Goal: Transaction & Acquisition: Obtain resource

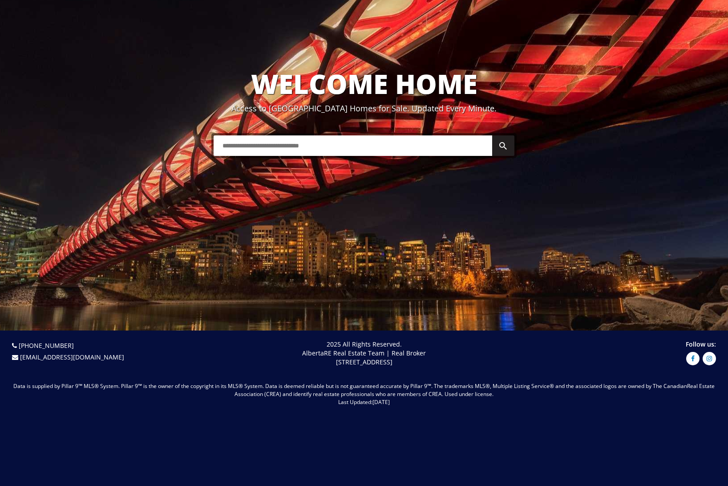
scroll to position [58, 0]
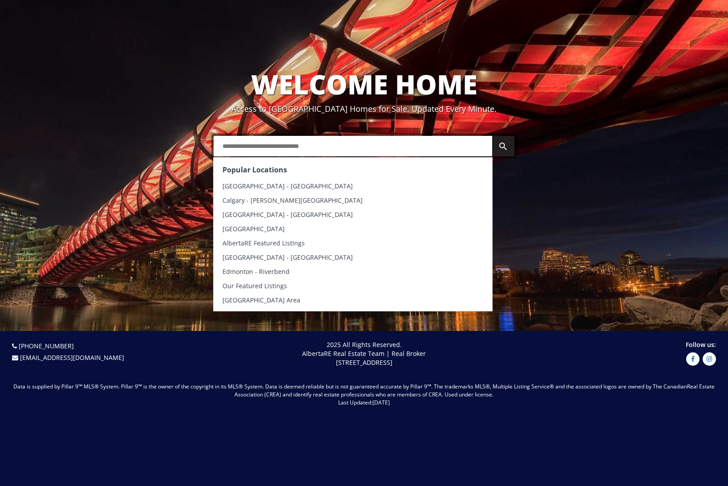
click at [235, 145] on input "text" at bounding box center [353, 146] width 279 height 20
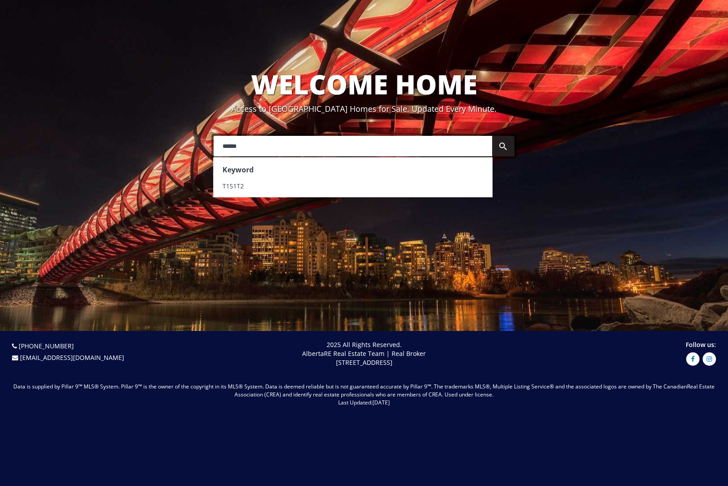
type input "******"
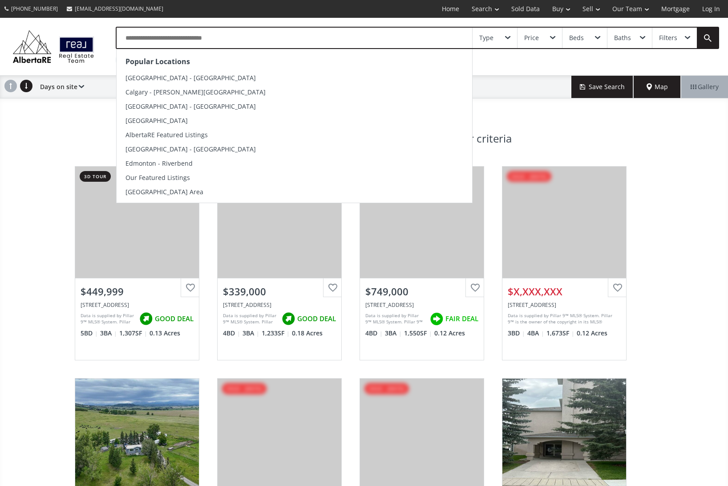
click at [194, 37] on input "text" at bounding box center [295, 38] width 356 height 20
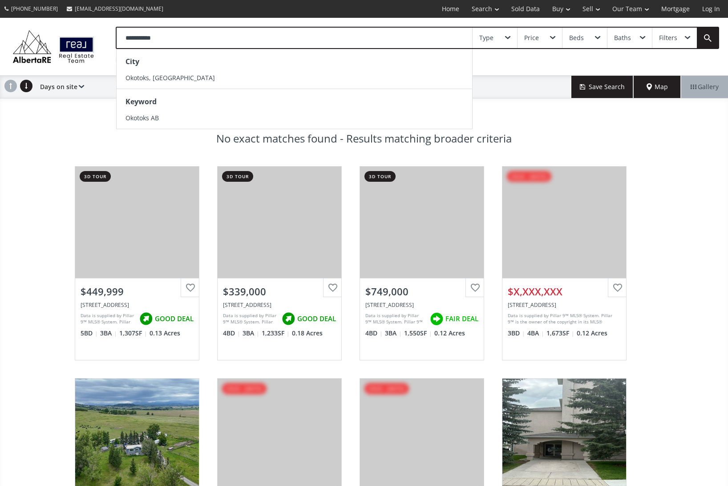
type input "**********"
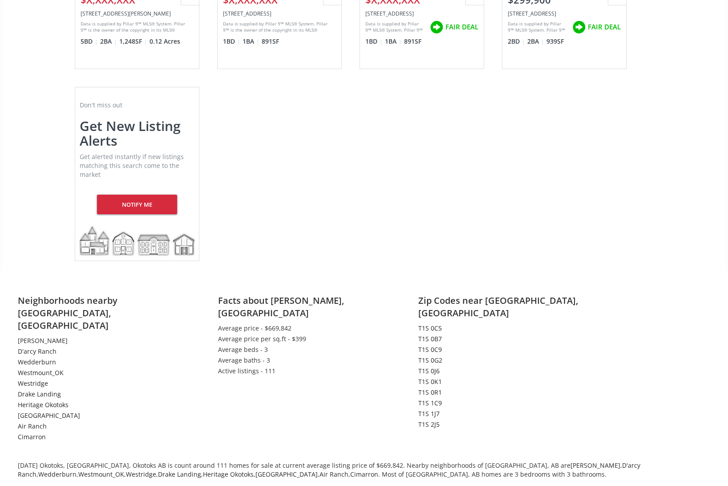
scroll to position [506, 0]
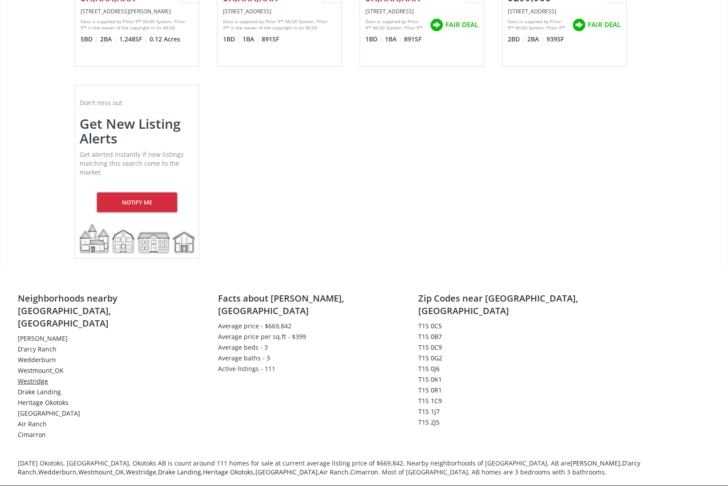
click at [28, 376] on link "Westridge" at bounding box center [33, 380] width 30 height 8
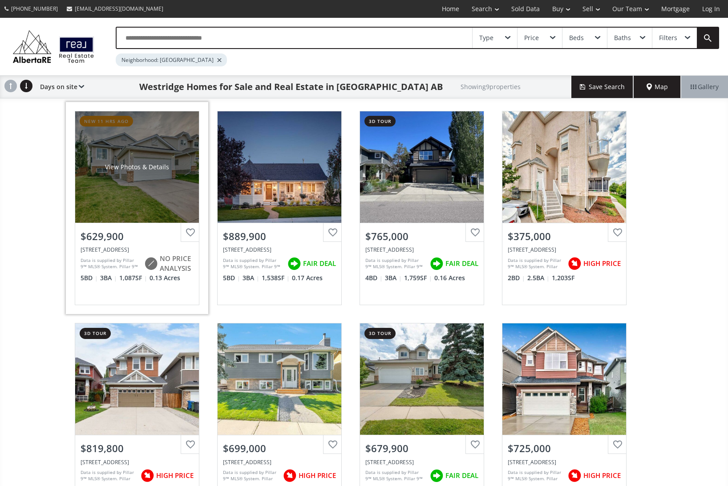
click at [114, 248] on div "[STREET_ADDRESS]" at bounding box center [137, 250] width 113 height 8
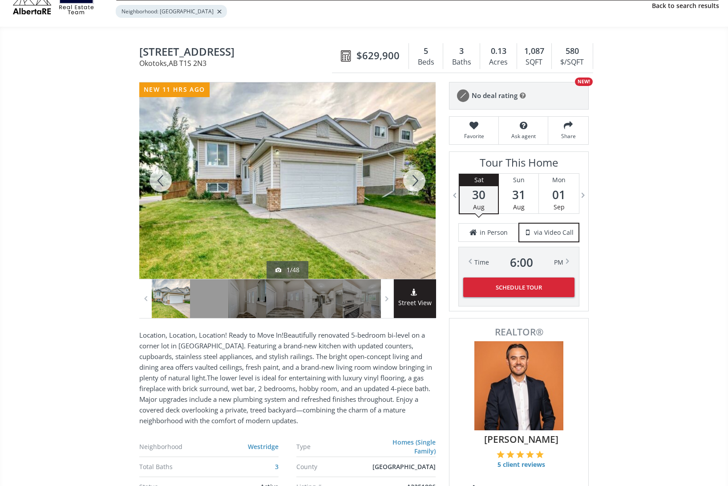
scroll to position [47, 0]
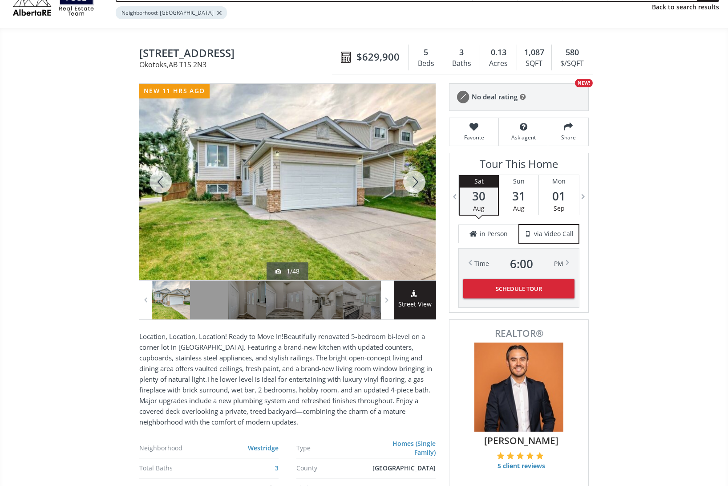
click at [416, 180] on div at bounding box center [414, 182] width 43 height 196
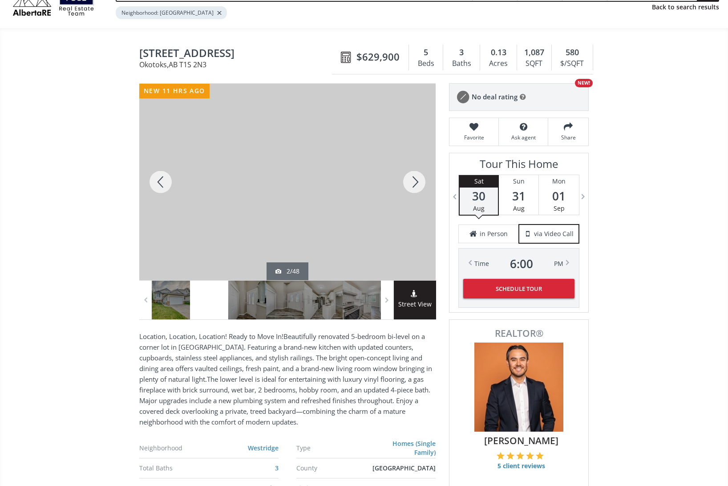
click at [416, 180] on div at bounding box center [414, 182] width 43 height 196
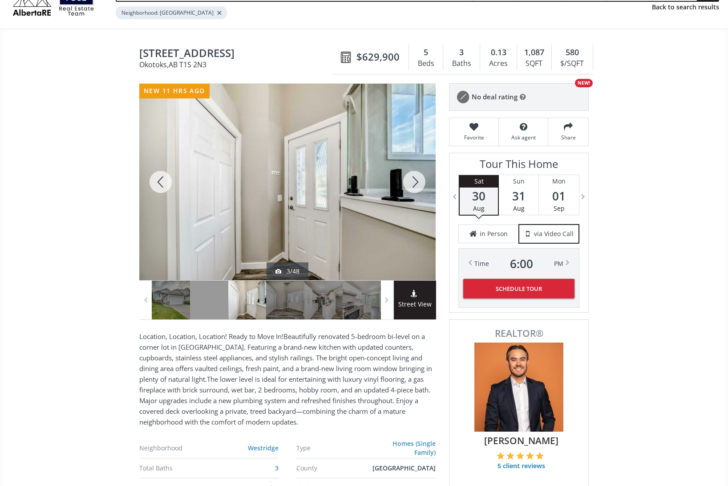
click at [416, 180] on div at bounding box center [414, 182] width 43 height 196
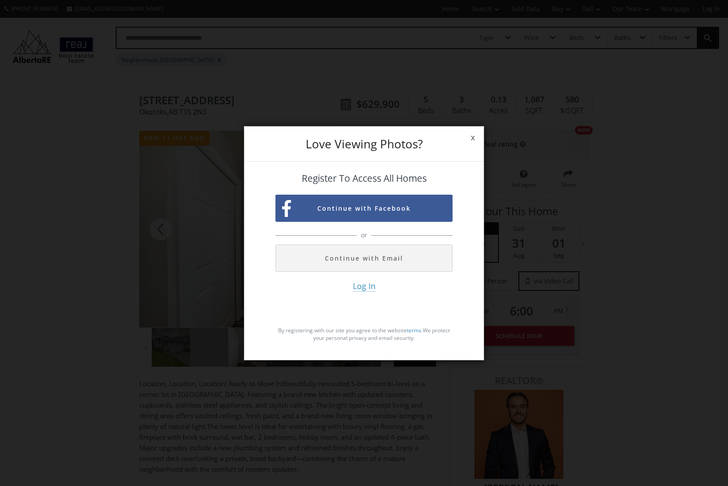
click at [473, 138] on span "x" at bounding box center [473, 137] width 22 height 25
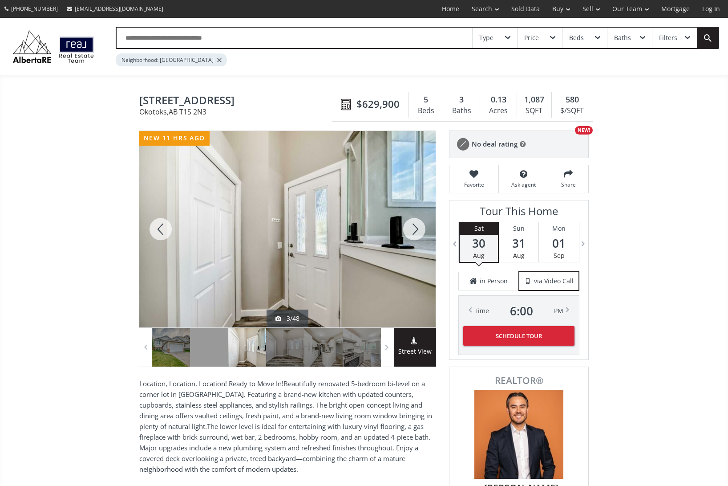
scroll to position [47, 0]
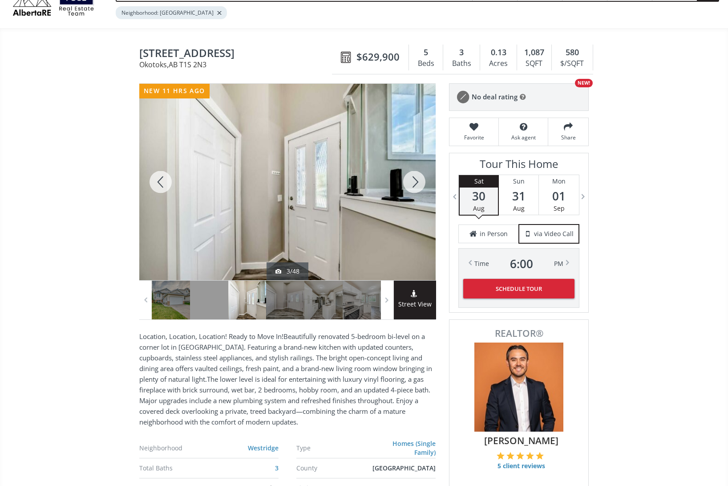
click at [413, 183] on div at bounding box center [414, 182] width 43 height 196
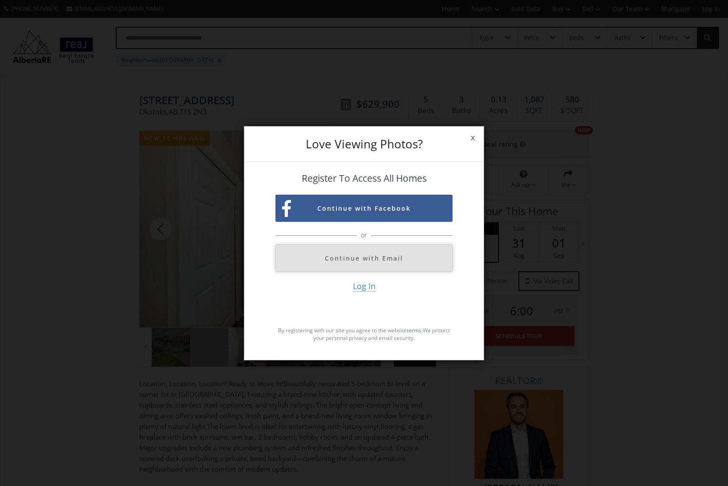
click at [359, 255] on button "Continue with Email" at bounding box center [363, 257] width 177 height 27
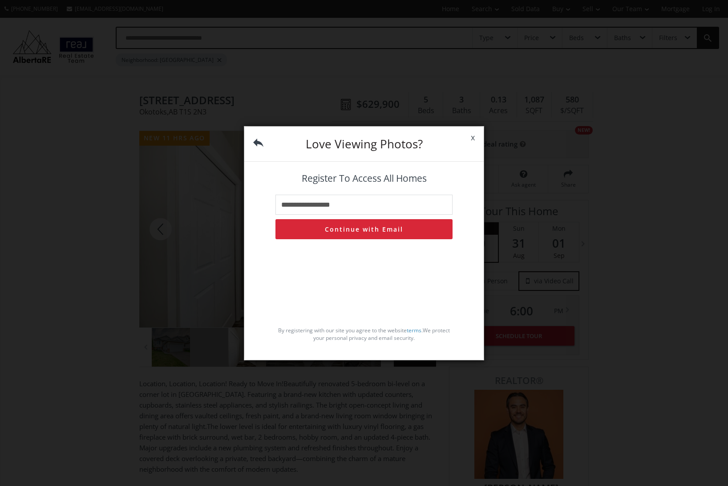
type input "**********"
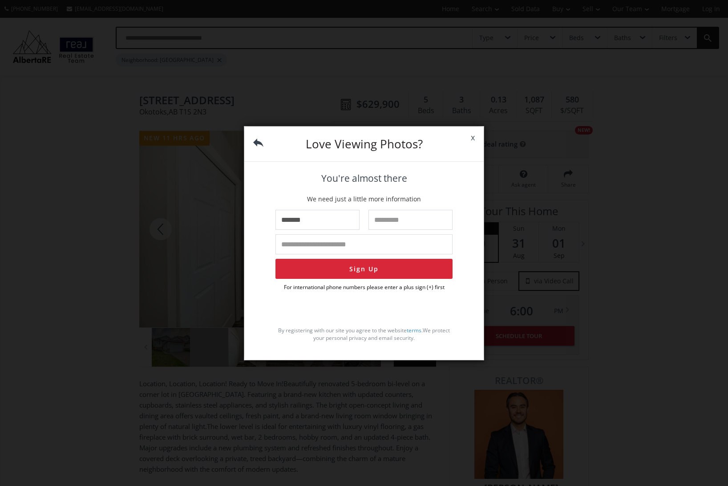
type input "*******"
type input "****"
type input "**********"
click at [372, 269] on button "Sign Up" at bounding box center [363, 269] width 177 height 20
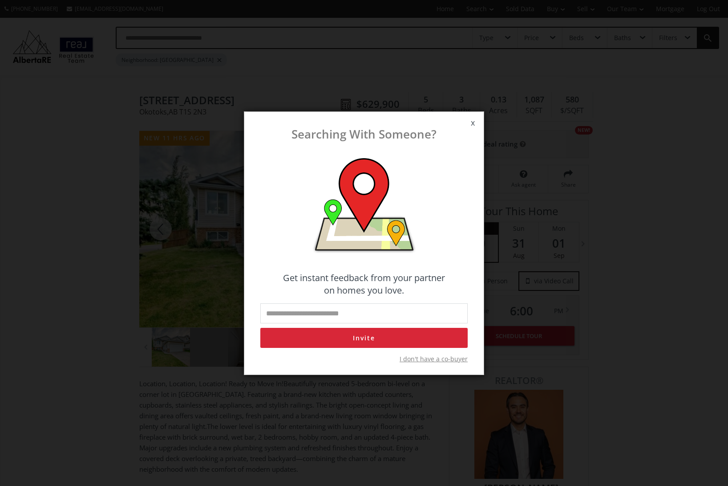
click at [473, 121] on span "x" at bounding box center [473, 122] width 22 height 25
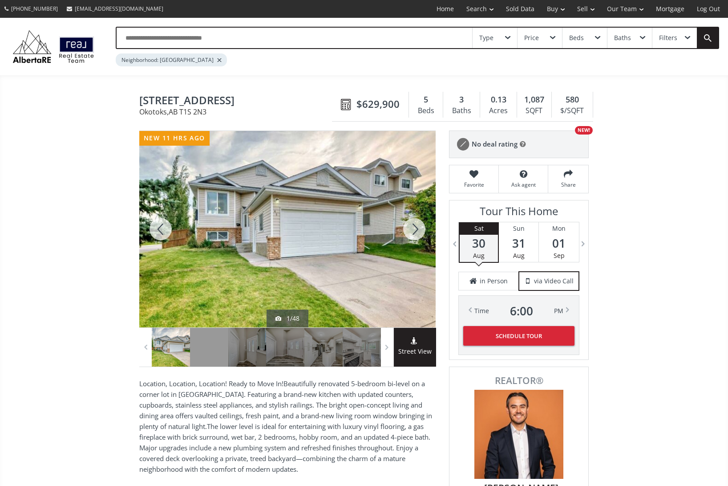
scroll to position [47, 0]
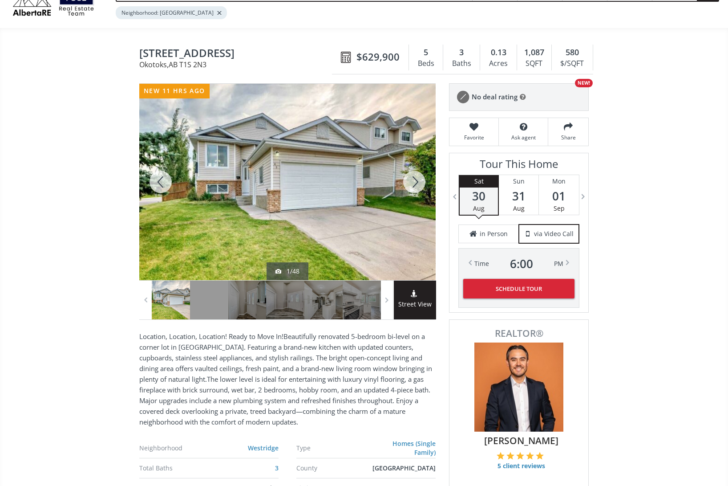
click at [416, 179] on div at bounding box center [414, 182] width 43 height 196
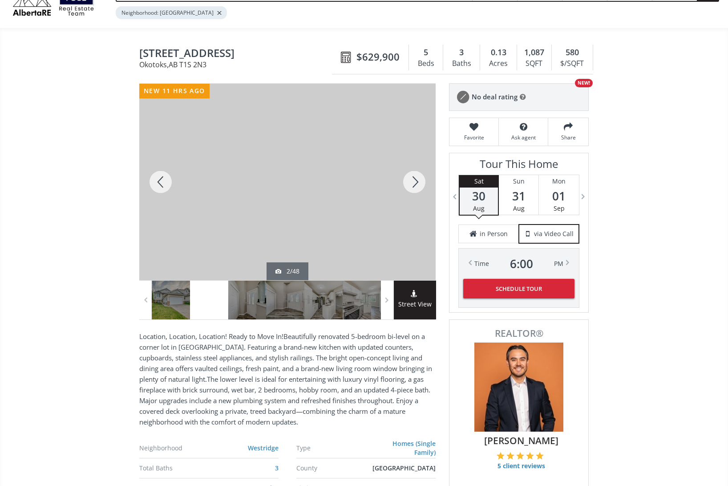
click at [416, 179] on div at bounding box center [414, 182] width 43 height 196
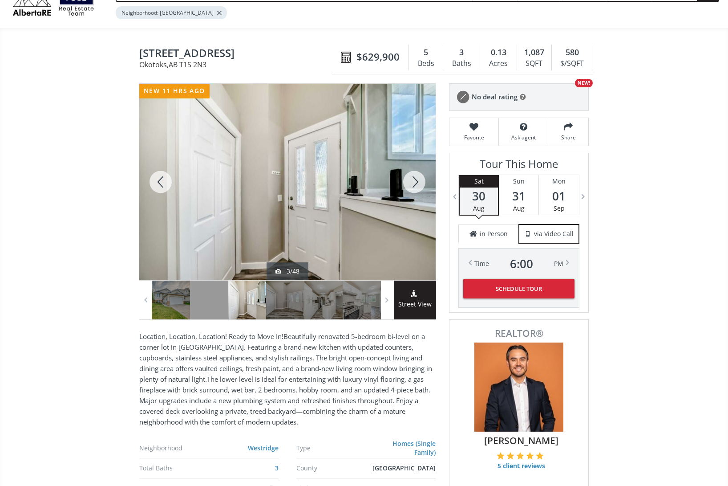
click at [416, 179] on div at bounding box center [414, 182] width 43 height 196
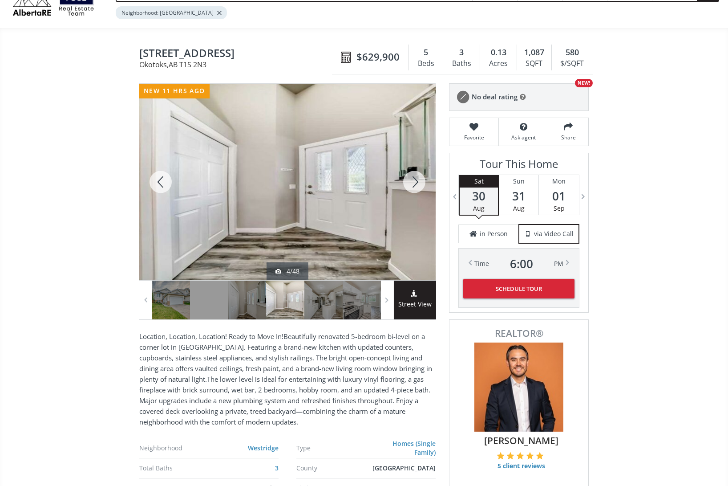
click at [416, 179] on div at bounding box center [414, 182] width 43 height 196
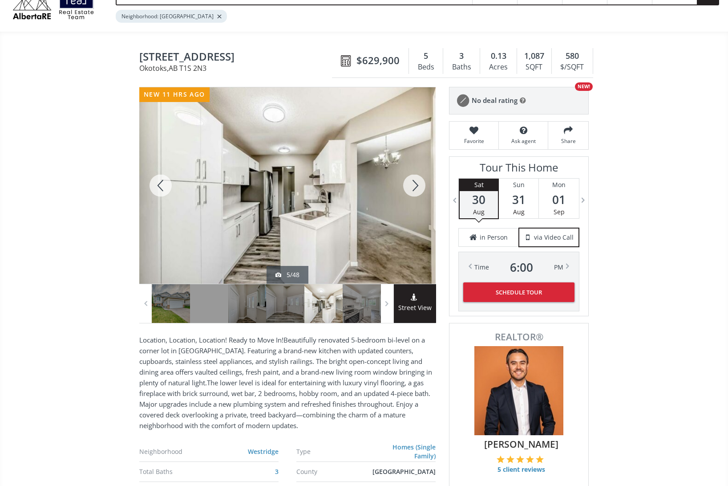
scroll to position [44, 0]
click at [416, 179] on div at bounding box center [414, 185] width 43 height 196
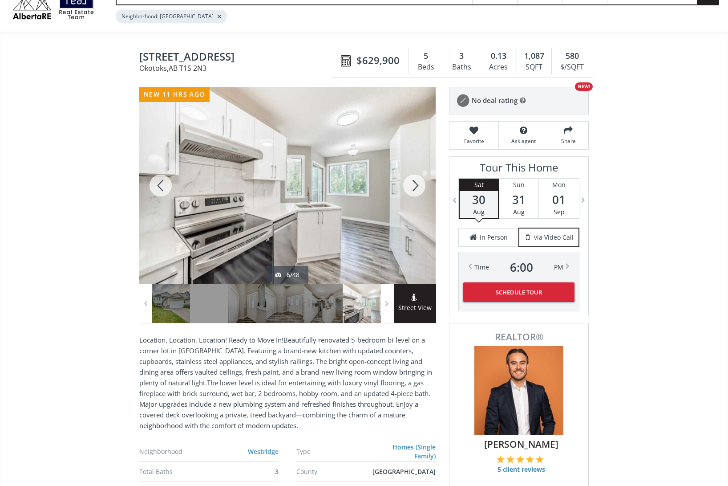
click at [416, 181] on div at bounding box center [414, 185] width 43 height 196
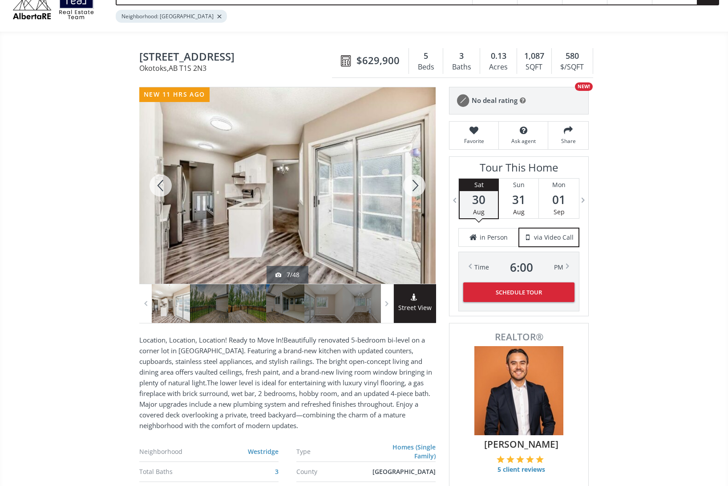
click at [416, 181] on div at bounding box center [414, 185] width 43 height 196
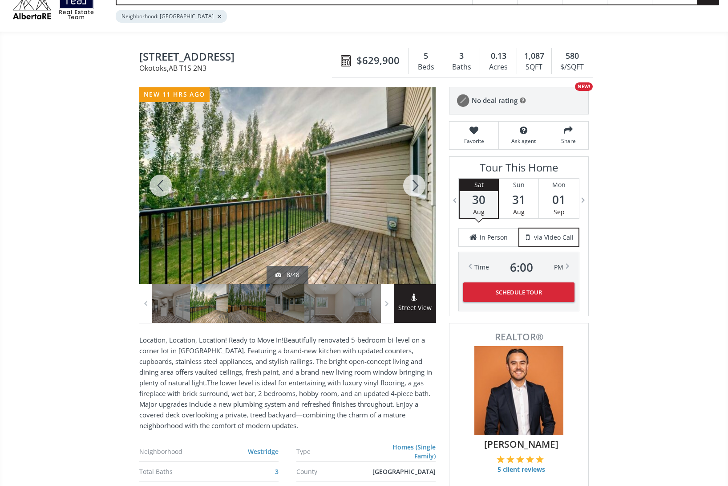
click at [416, 181] on div at bounding box center [414, 185] width 43 height 196
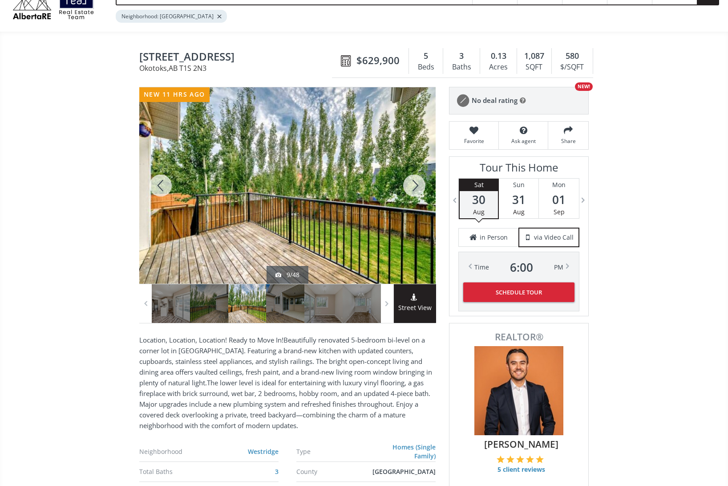
click at [416, 181] on div at bounding box center [414, 185] width 43 height 196
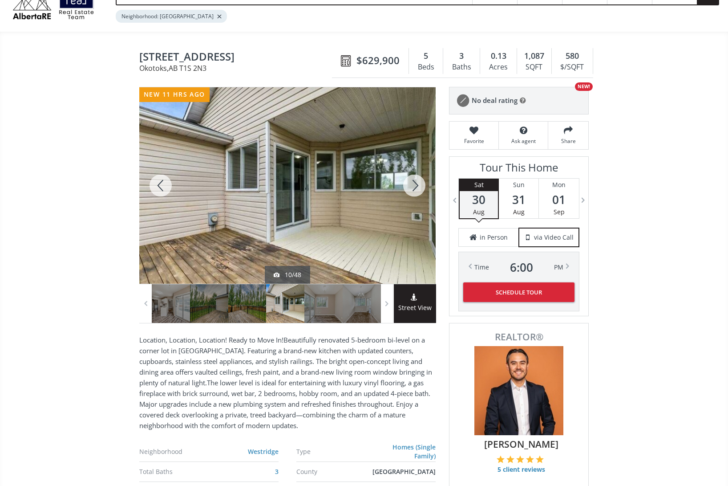
click at [416, 181] on div at bounding box center [414, 185] width 43 height 196
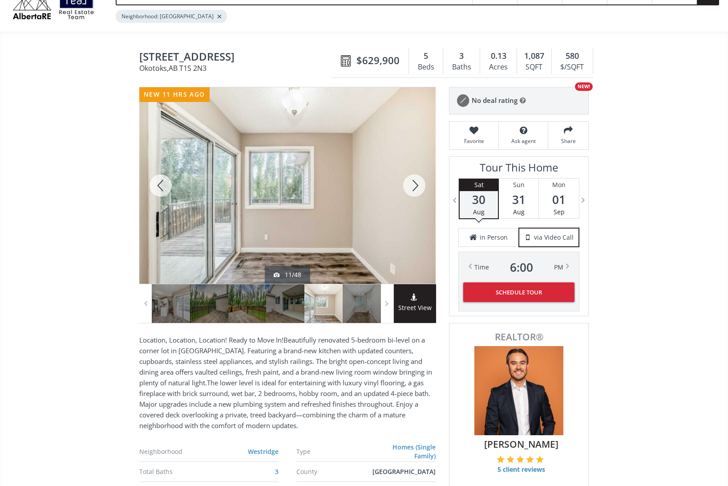
click at [416, 181] on div at bounding box center [414, 185] width 43 height 196
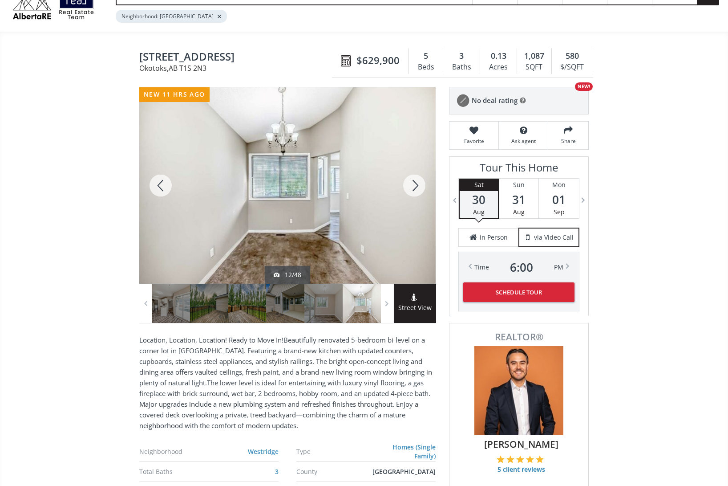
click at [416, 181] on div at bounding box center [414, 185] width 43 height 196
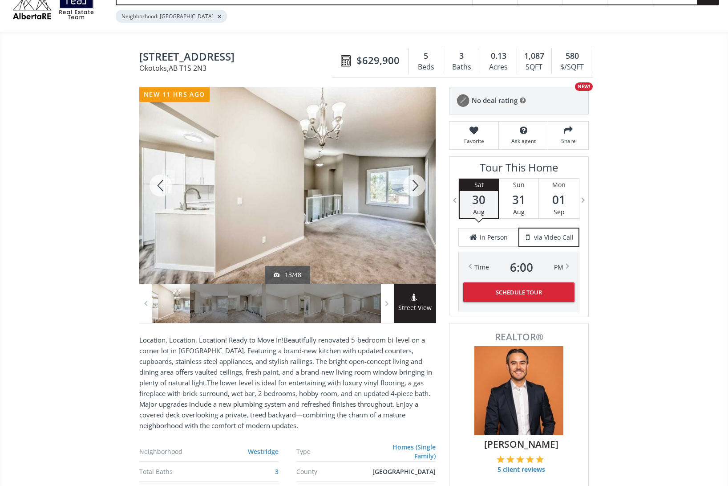
click at [416, 181] on div at bounding box center [414, 185] width 43 height 196
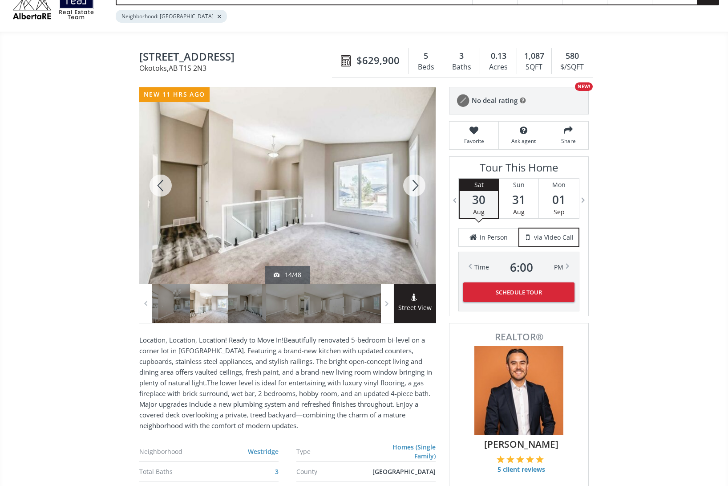
click at [416, 181] on div at bounding box center [414, 185] width 43 height 196
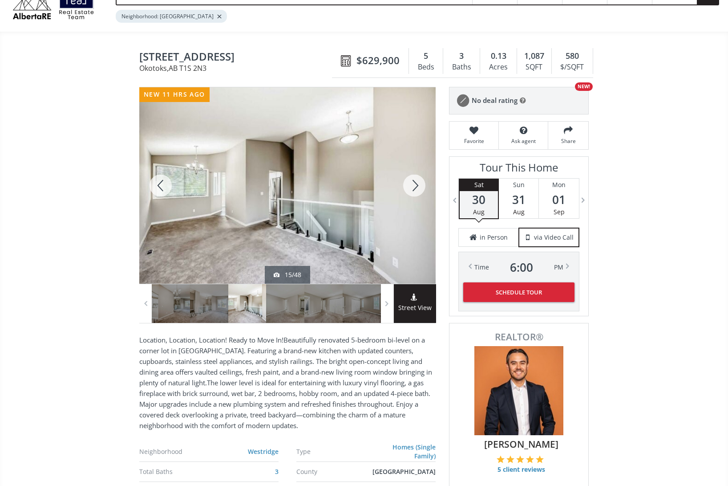
click at [416, 181] on div at bounding box center [414, 185] width 43 height 196
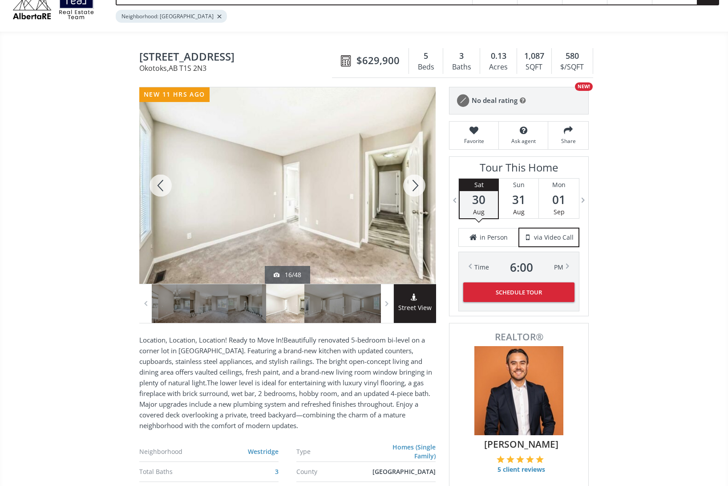
click at [416, 181] on div at bounding box center [414, 185] width 43 height 196
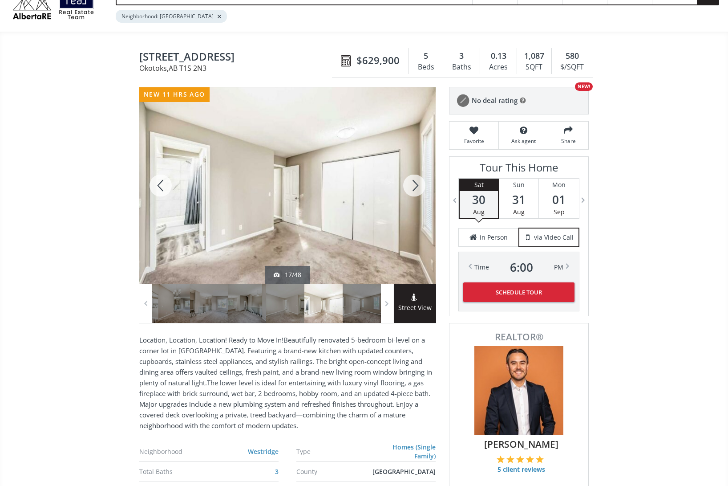
click at [416, 181] on div at bounding box center [414, 185] width 43 height 196
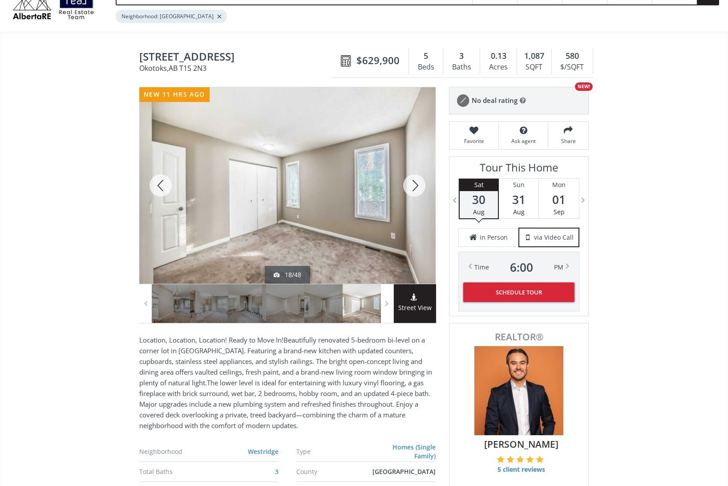
click at [416, 181] on div at bounding box center [414, 185] width 43 height 196
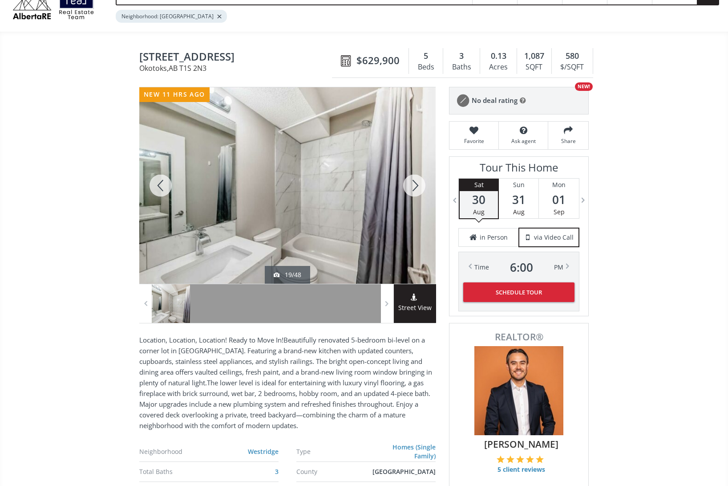
click at [416, 181] on div at bounding box center [414, 185] width 43 height 196
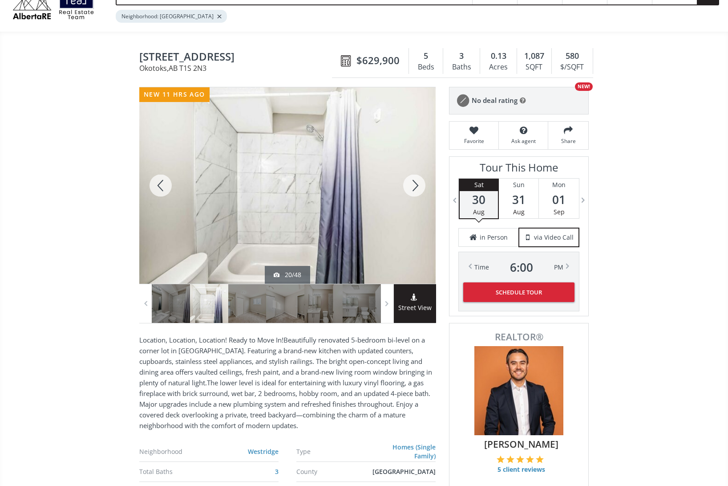
click at [416, 181] on div at bounding box center [414, 185] width 43 height 196
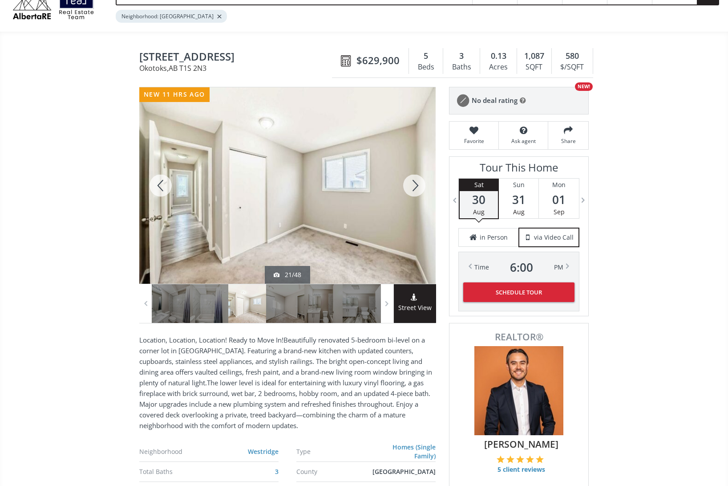
click at [416, 181] on div at bounding box center [414, 185] width 43 height 196
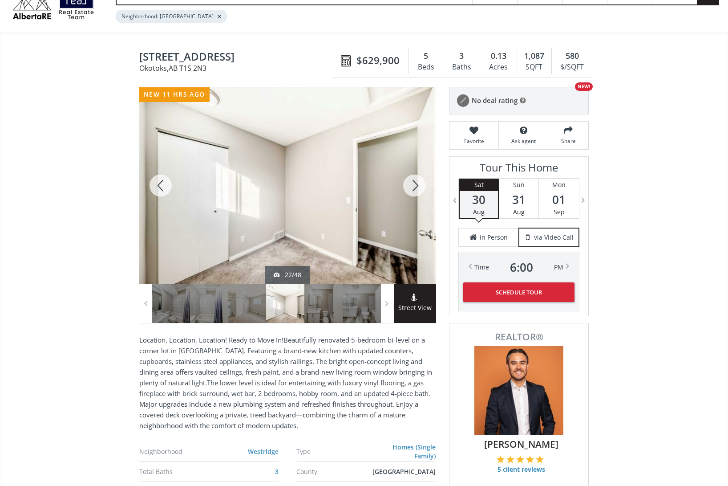
click at [416, 181] on div at bounding box center [414, 185] width 43 height 196
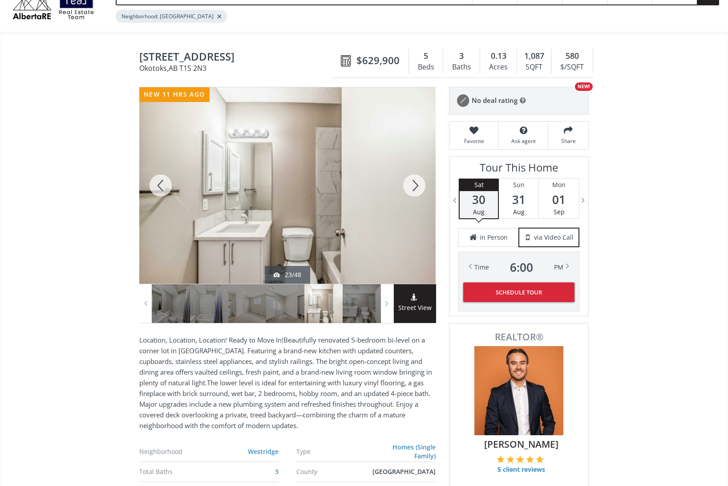
click at [416, 181] on div at bounding box center [414, 185] width 43 height 196
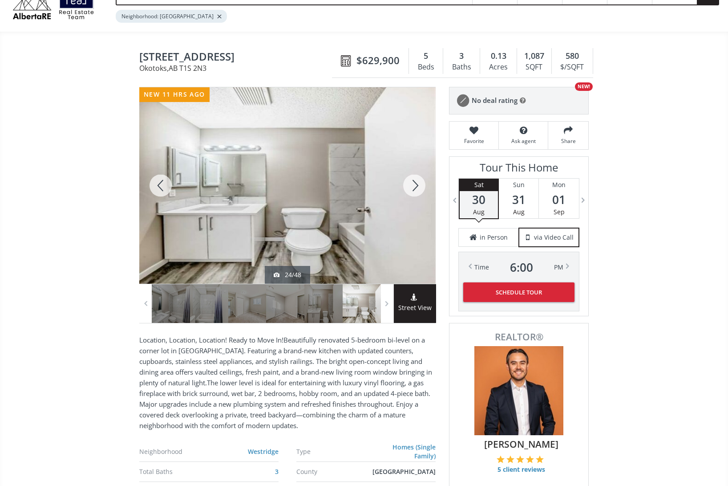
click at [416, 181] on div at bounding box center [414, 185] width 43 height 196
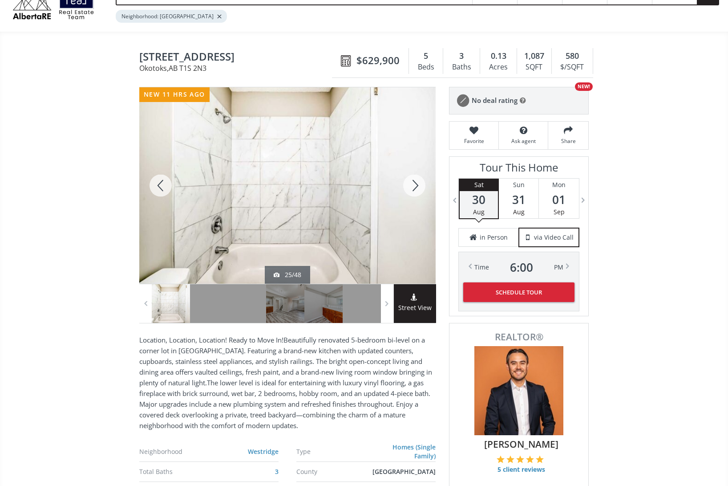
click at [416, 181] on div at bounding box center [414, 185] width 43 height 196
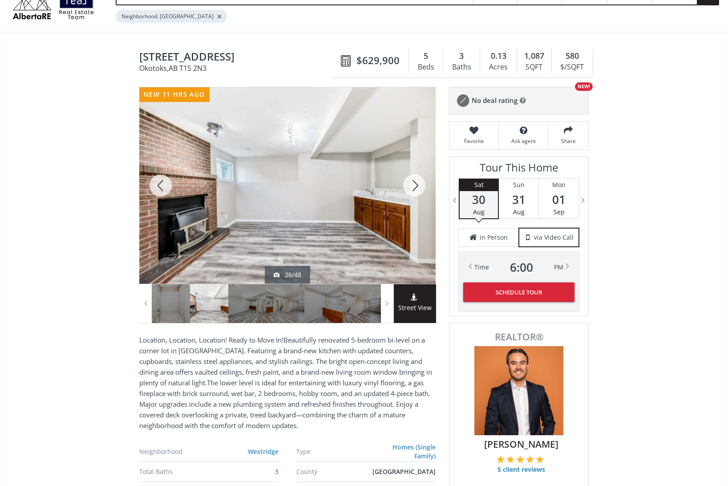
click at [159, 182] on div at bounding box center [160, 185] width 43 height 196
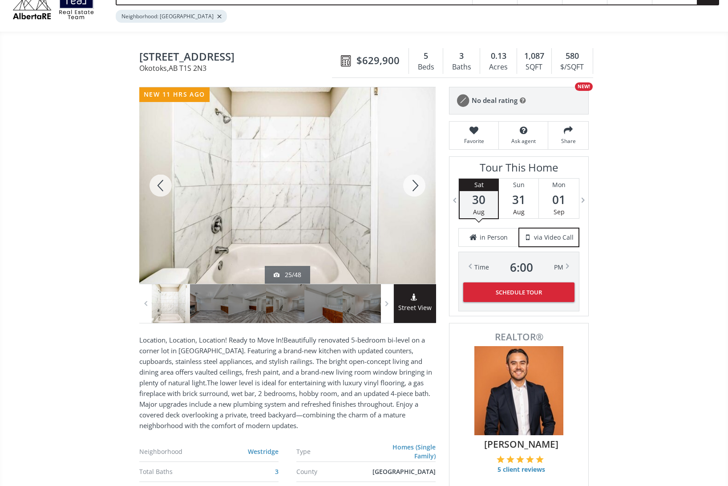
click at [415, 184] on div at bounding box center [414, 185] width 43 height 196
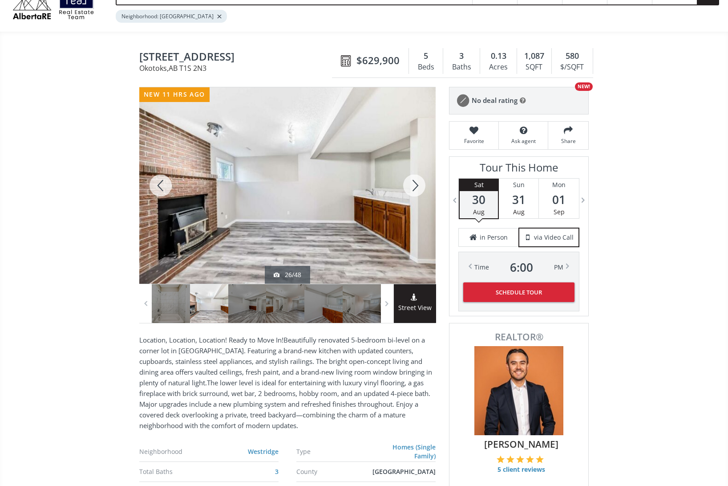
click at [415, 184] on div at bounding box center [414, 185] width 43 height 196
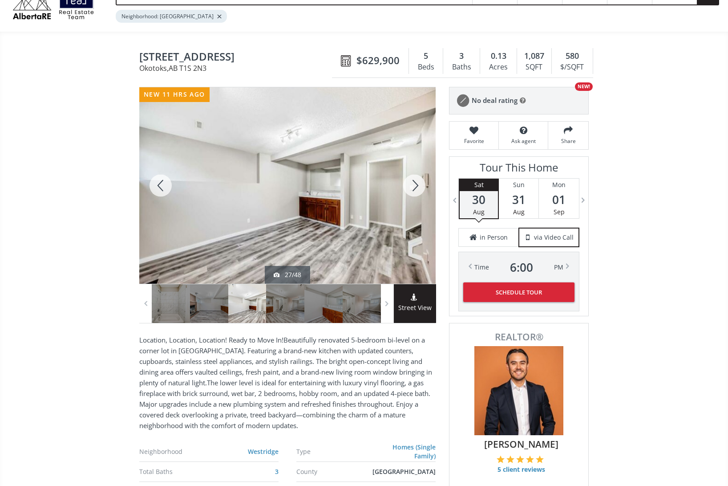
click at [415, 184] on div at bounding box center [414, 185] width 43 height 196
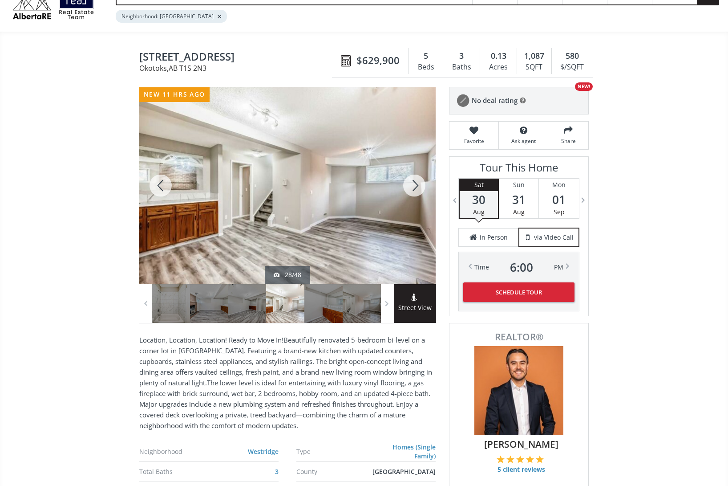
click at [415, 184] on div at bounding box center [414, 185] width 43 height 196
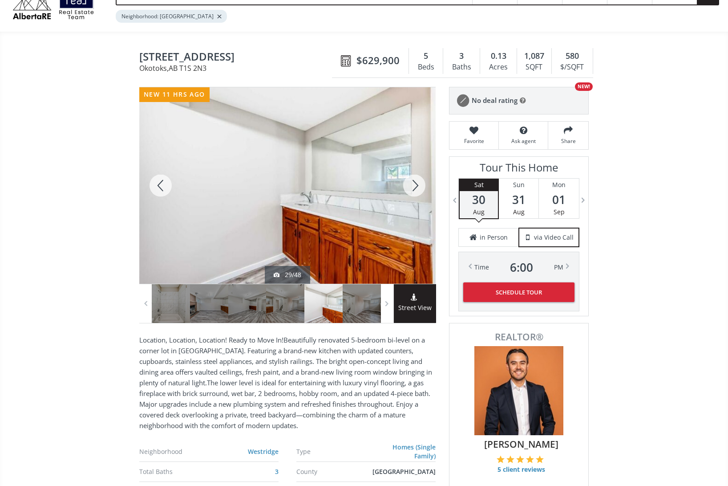
click at [415, 184] on div at bounding box center [414, 185] width 43 height 196
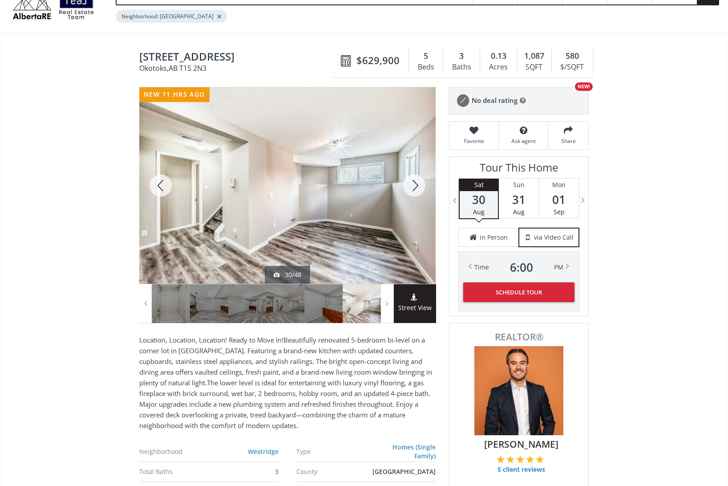
click at [415, 184] on div at bounding box center [414, 185] width 43 height 196
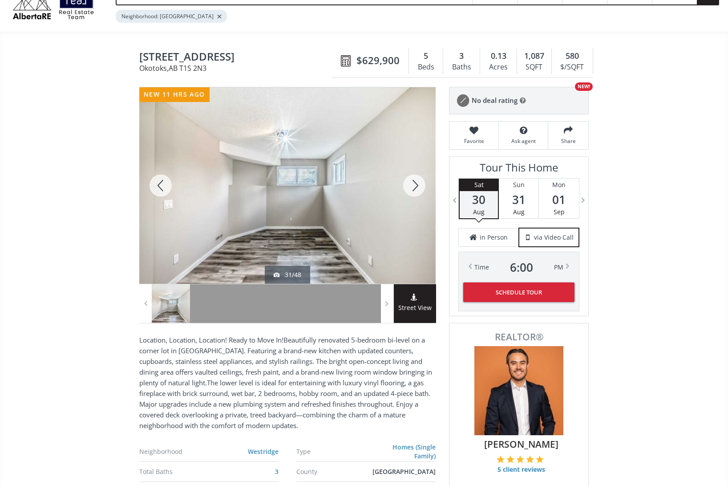
click at [415, 184] on div at bounding box center [414, 185] width 43 height 196
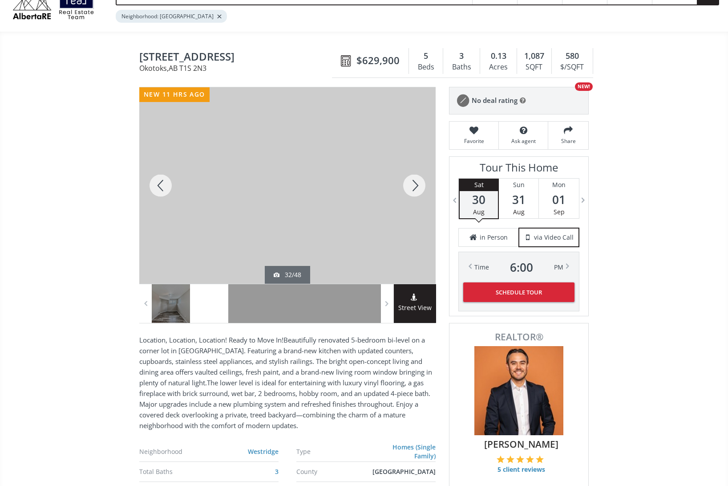
click at [415, 184] on div at bounding box center [414, 185] width 43 height 196
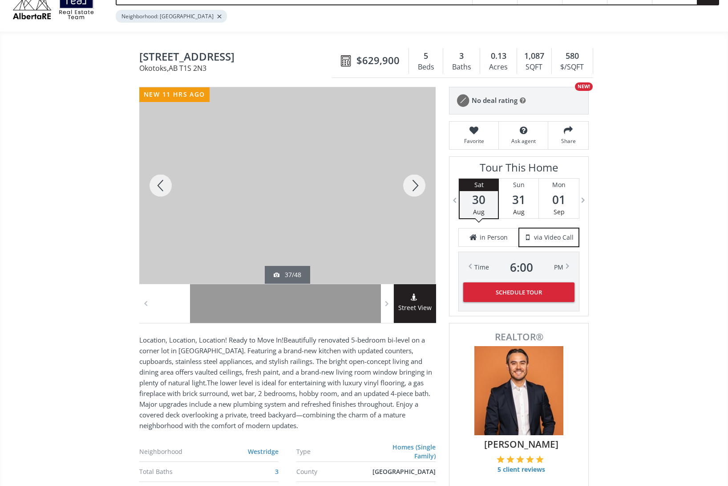
click at [415, 184] on div at bounding box center [414, 185] width 43 height 196
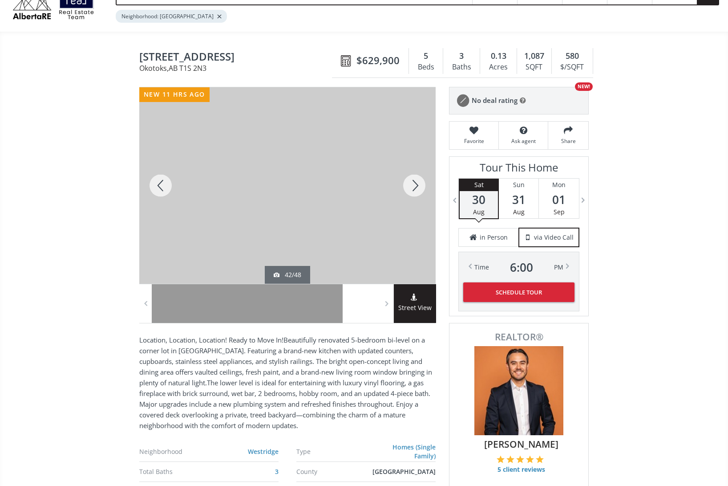
click at [415, 184] on div at bounding box center [414, 185] width 43 height 196
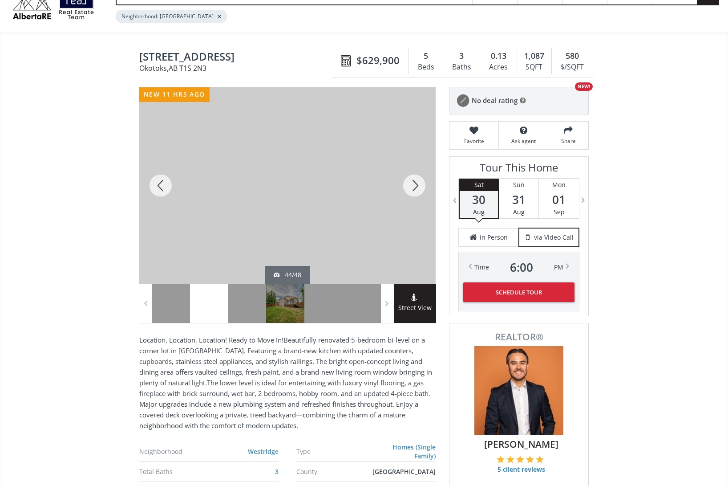
click at [415, 184] on div at bounding box center [414, 185] width 43 height 196
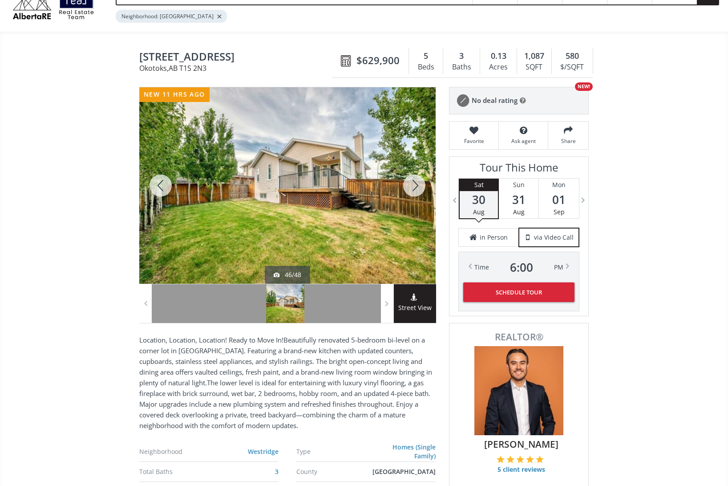
click at [415, 184] on div at bounding box center [414, 185] width 43 height 196
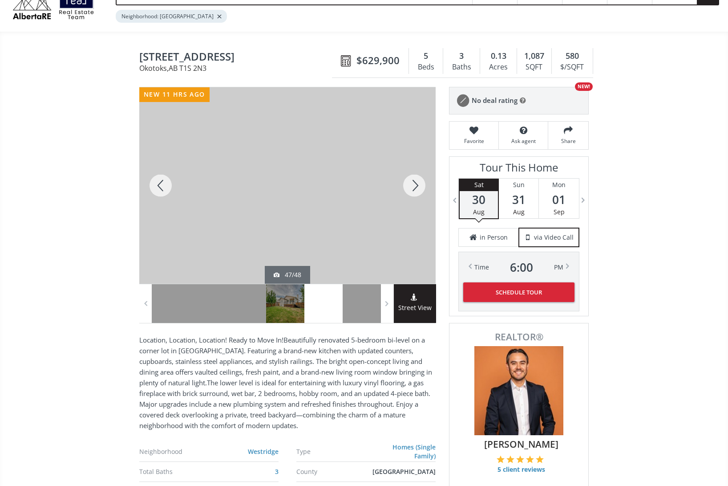
click at [415, 184] on div at bounding box center [414, 185] width 43 height 196
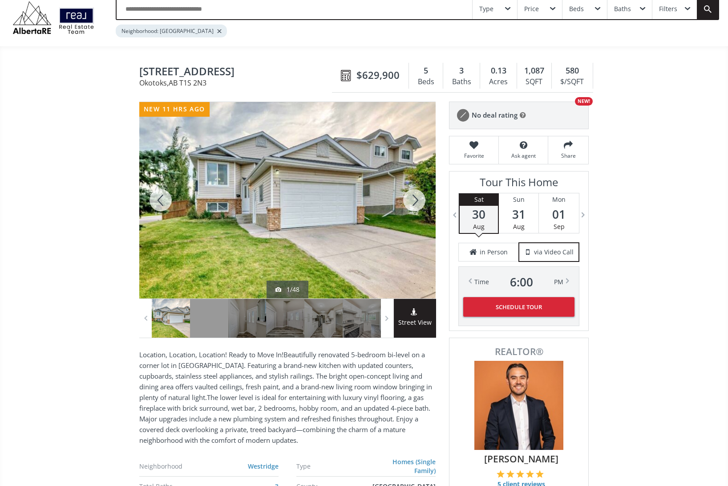
scroll to position [30, 0]
